Goal: Obtain resource: Obtain resource

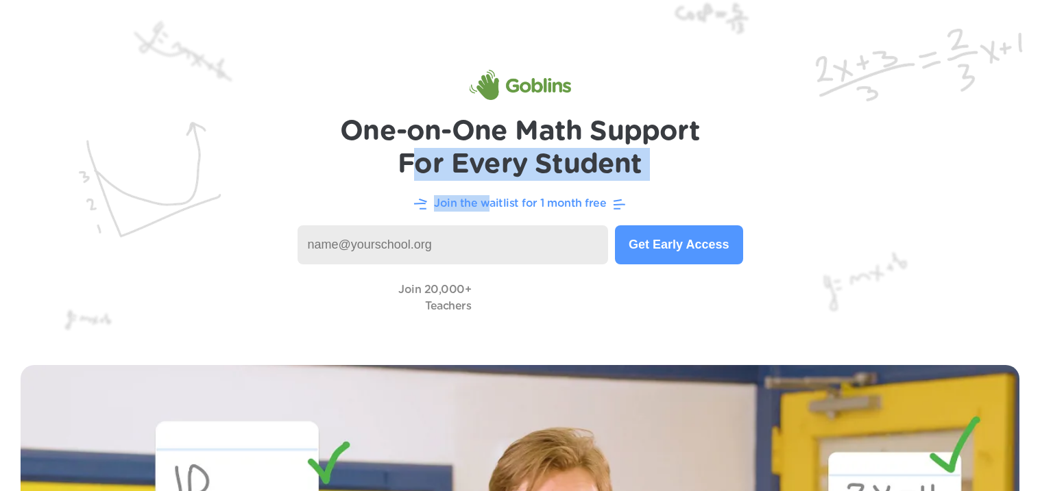
drag, startPoint x: 487, startPoint y: 204, endPoint x: 415, endPoint y: 166, distance: 81.2
click at [415, 166] on header "One-on-One Math Support For Every Student Join the waitlist for 1 month free Ge…" at bounding box center [520, 172] width 1040 height 345
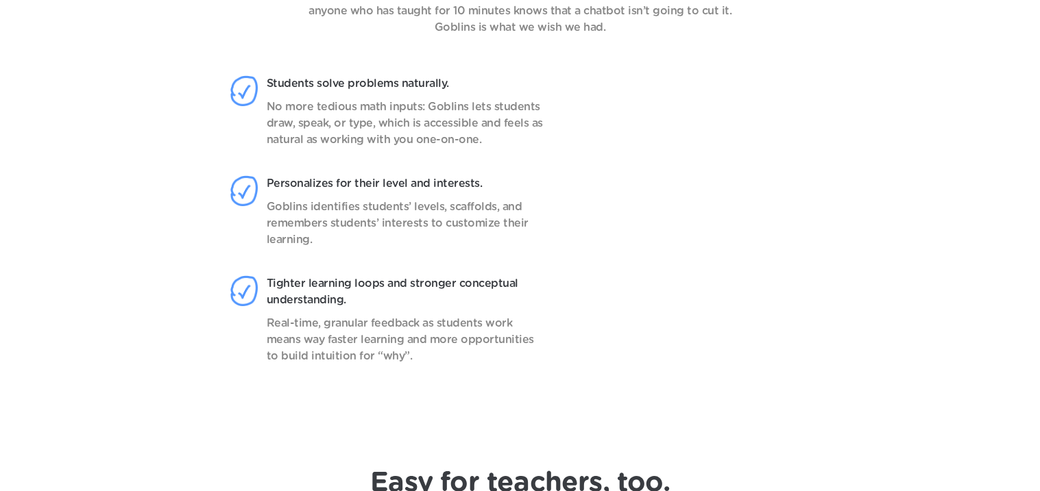
click at [415, 166] on div "Students solve problems naturally. No more tedious math inputs: Goblins lets st…" at bounding box center [394, 125] width 330 height 100
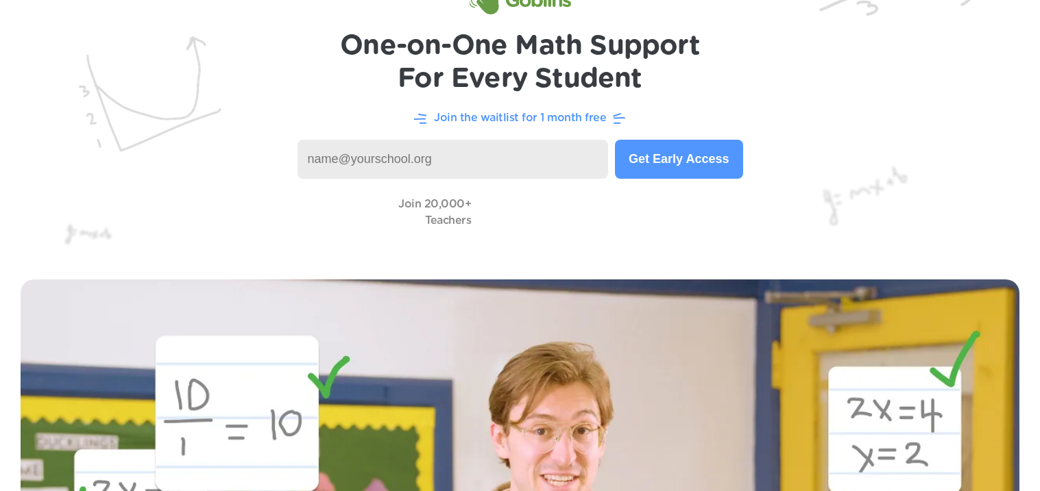
scroll to position [85, 0]
click at [668, 161] on button "Get Early Access" at bounding box center [678, 160] width 127 height 39
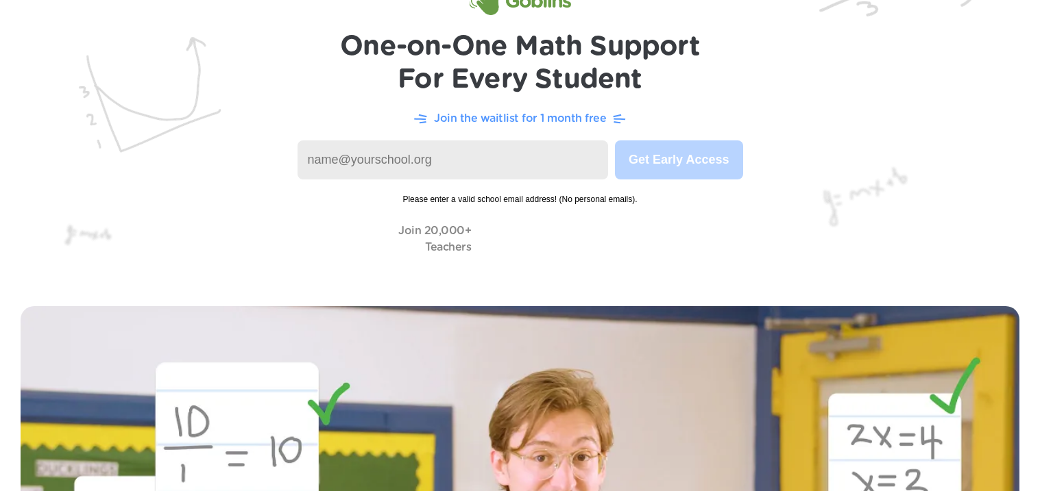
scroll to position [0, 0]
